Goal: Check status: Check status

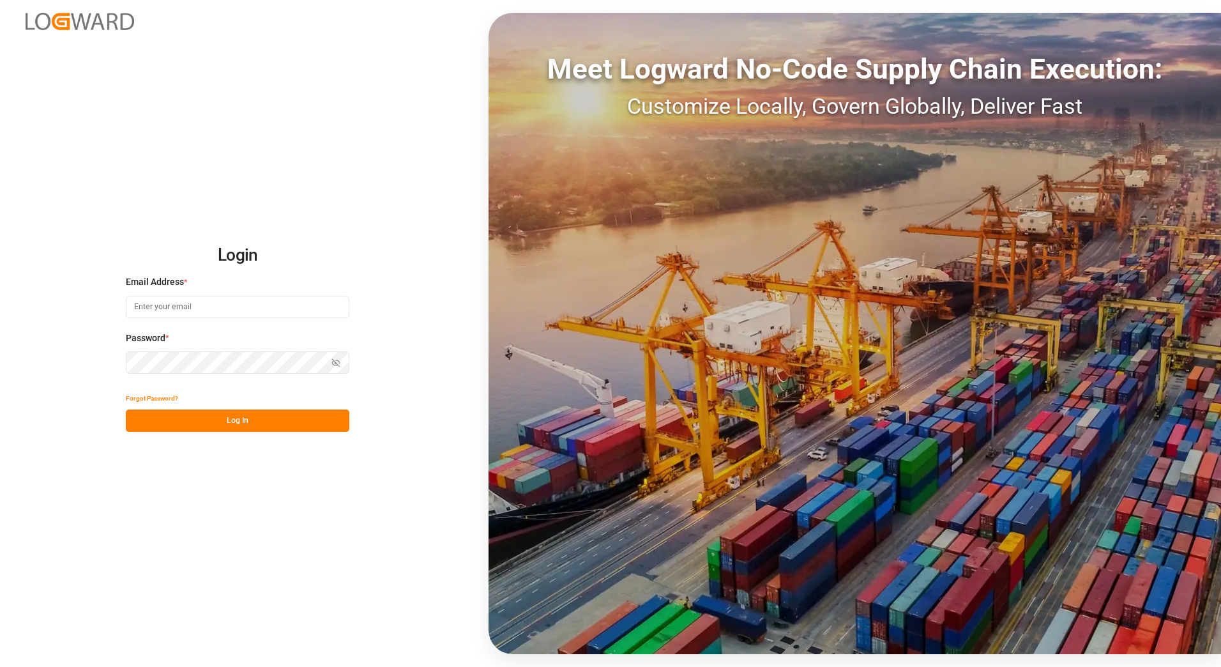
type input "[EMAIL_ADDRESS][PERSON_NAME][DOMAIN_NAME]"
click at [227, 385] on button "Log In" at bounding box center [238, 420] width 224 height 22
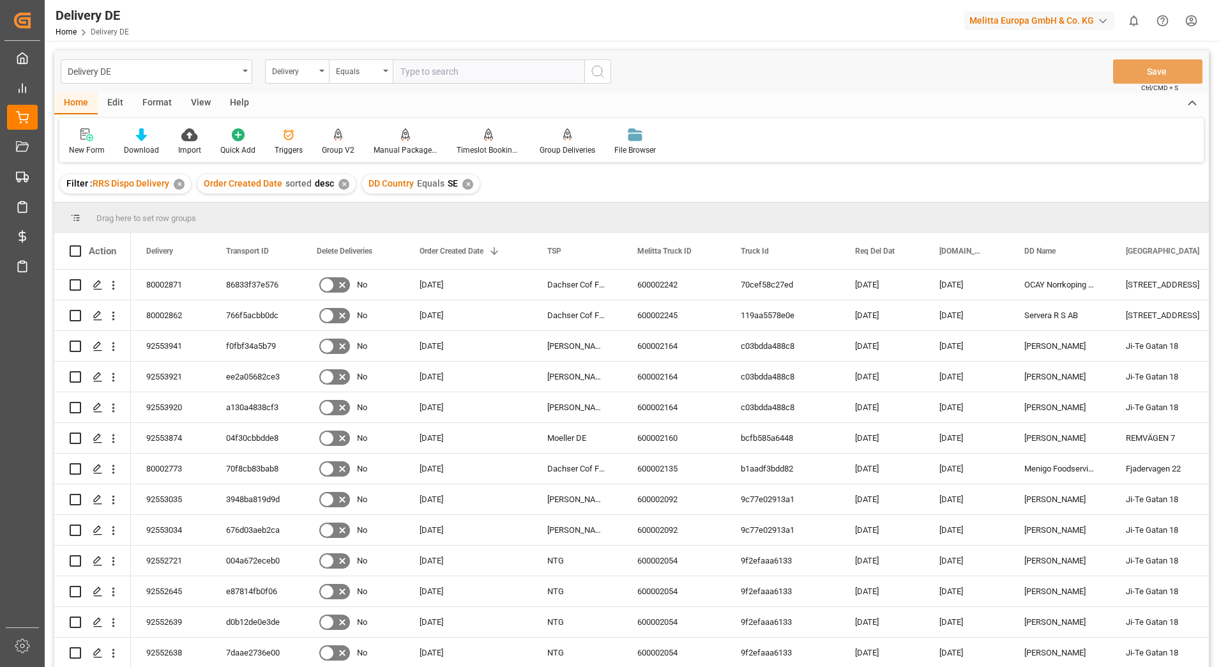
click at [174, 190] on div "Filter : RRS Dispo Delivery ✕" at bounding box center [125, 183] width 131 height 19
click at [181, 186] on div "✕" at bounding box center [179, 184] width 11 height 11
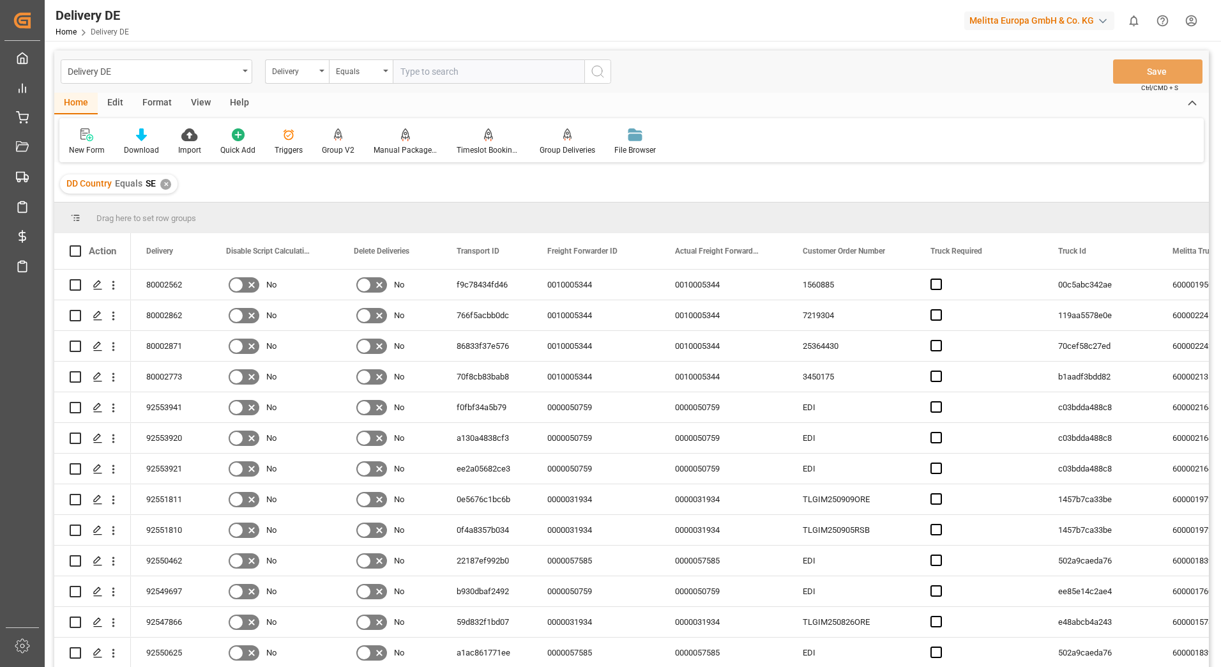
click at [443, 70] on input "text" at bounding box center [489, 71] width 192 height 24
type input "92554831"
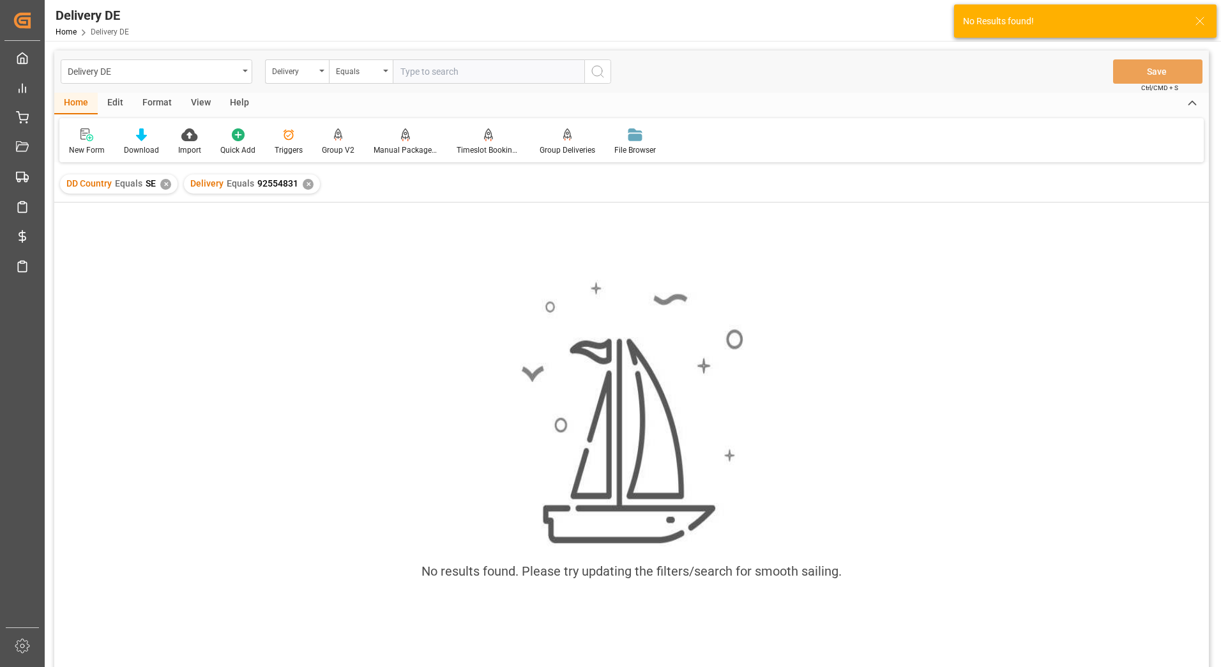
click at [163, 187] on div "✕" at bounding box center [165, 184] width 11 height 11
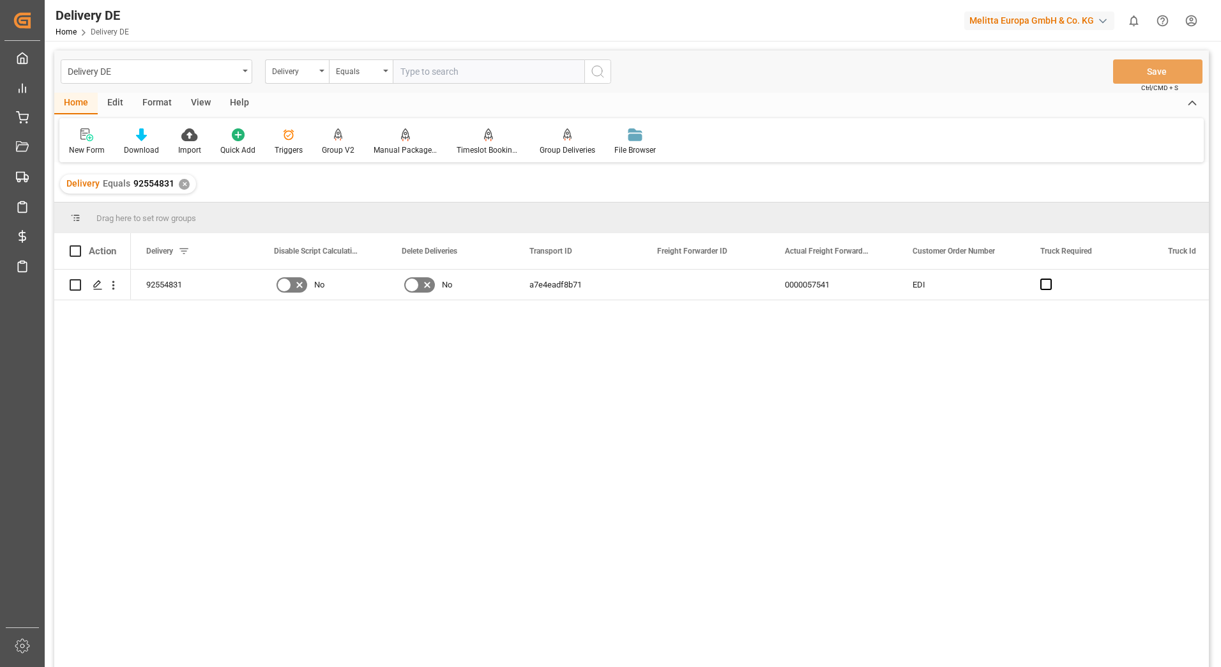
click at [179, 179] on div "Delivery Equals 92554831 ✕" at bounding box center [128, 183] width 136 height 19
click at [179, 183] on div "✕" at bounding box center [184, 184] width 11 height 11
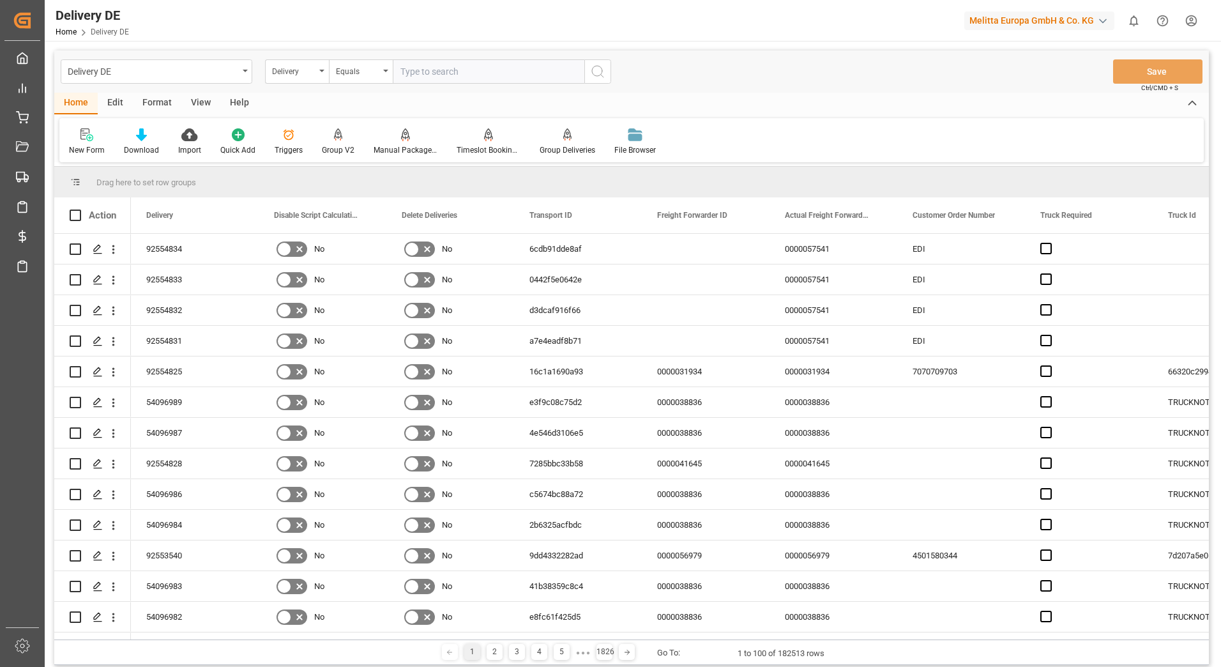
click at [450, 73] on input "text" at bounding box center [489, 71] width 192 height 24
type input "92554835"
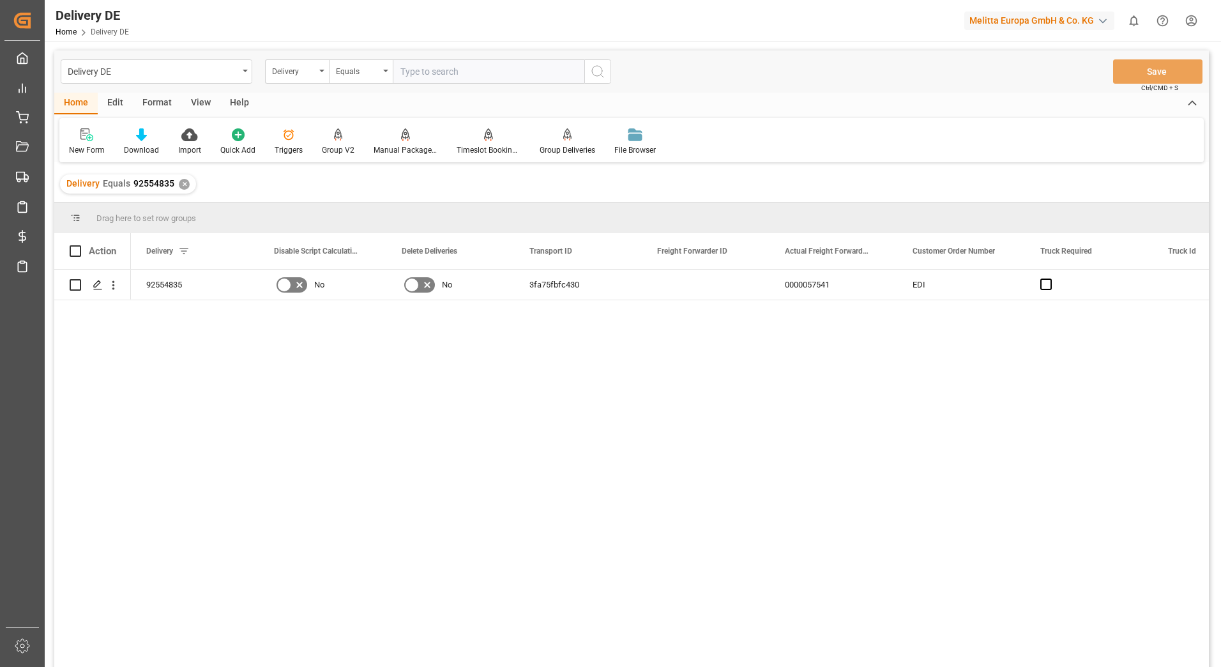
click at [182, 185] on div "✕" at bounding box center [184, 184] width 11 height 11
